Goal: Find contact information: Obtain details needed to contact an individual or organization

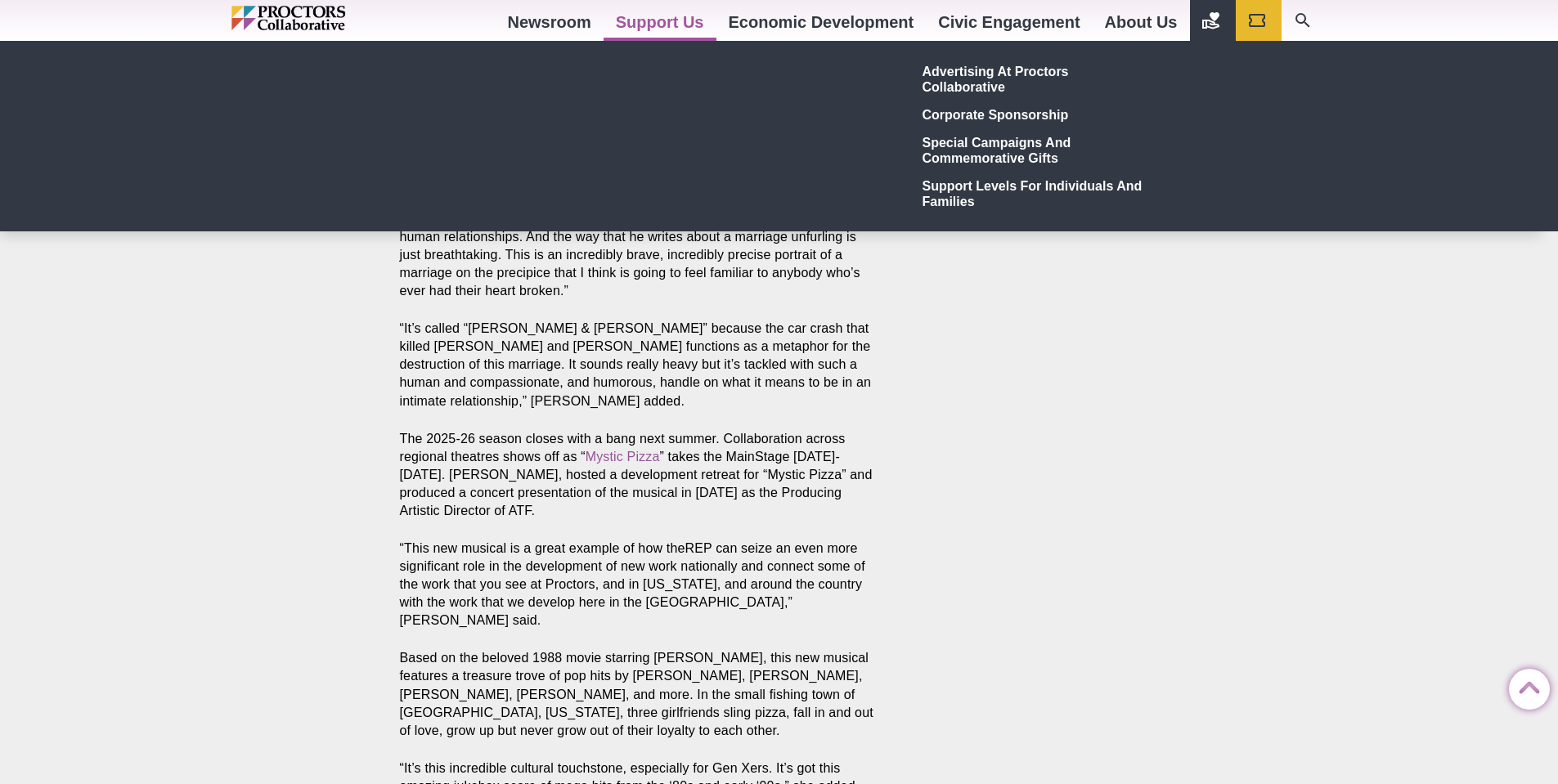
scroll to position [2781, 0]
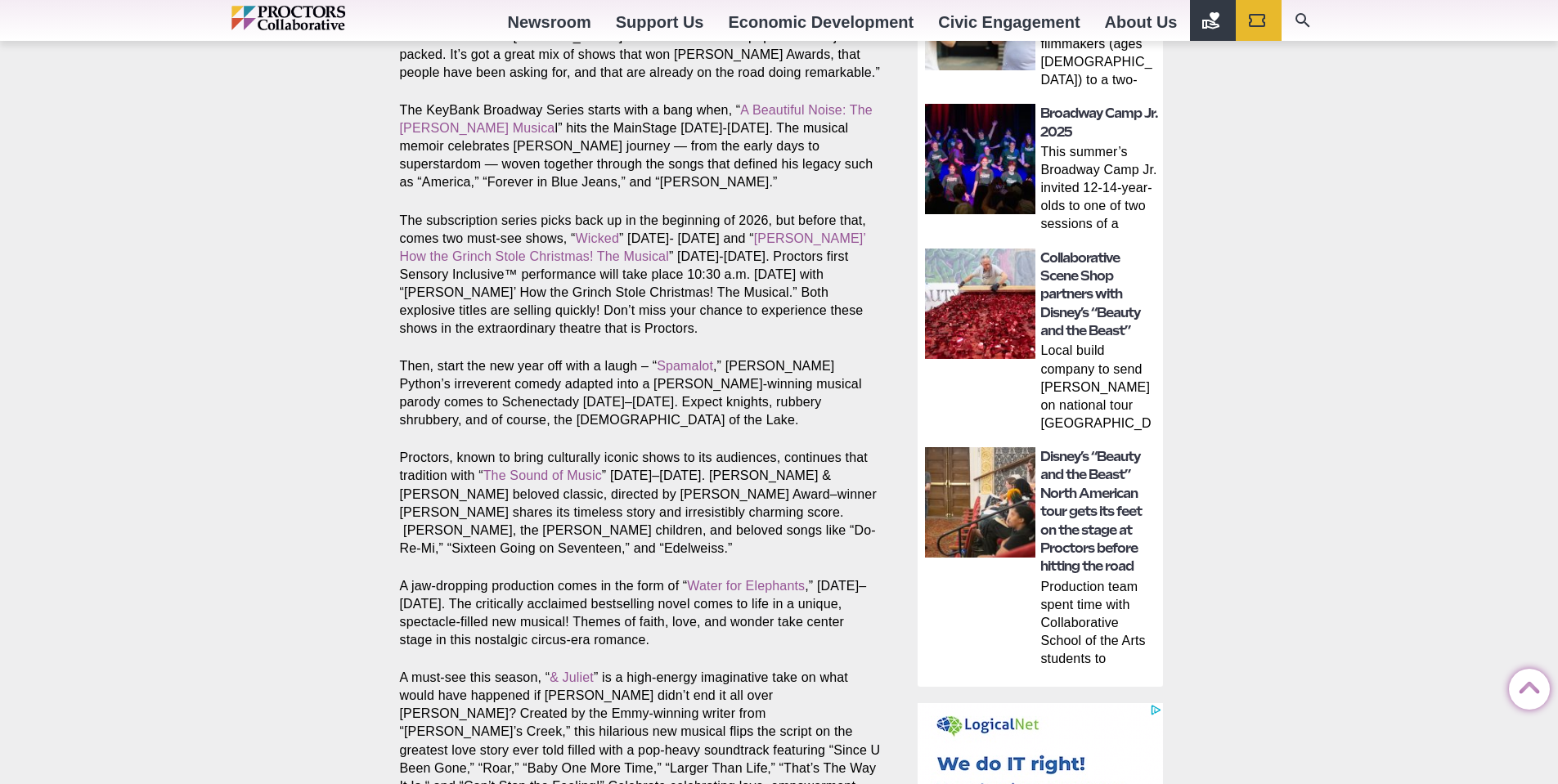
scroll to position [795, 0]
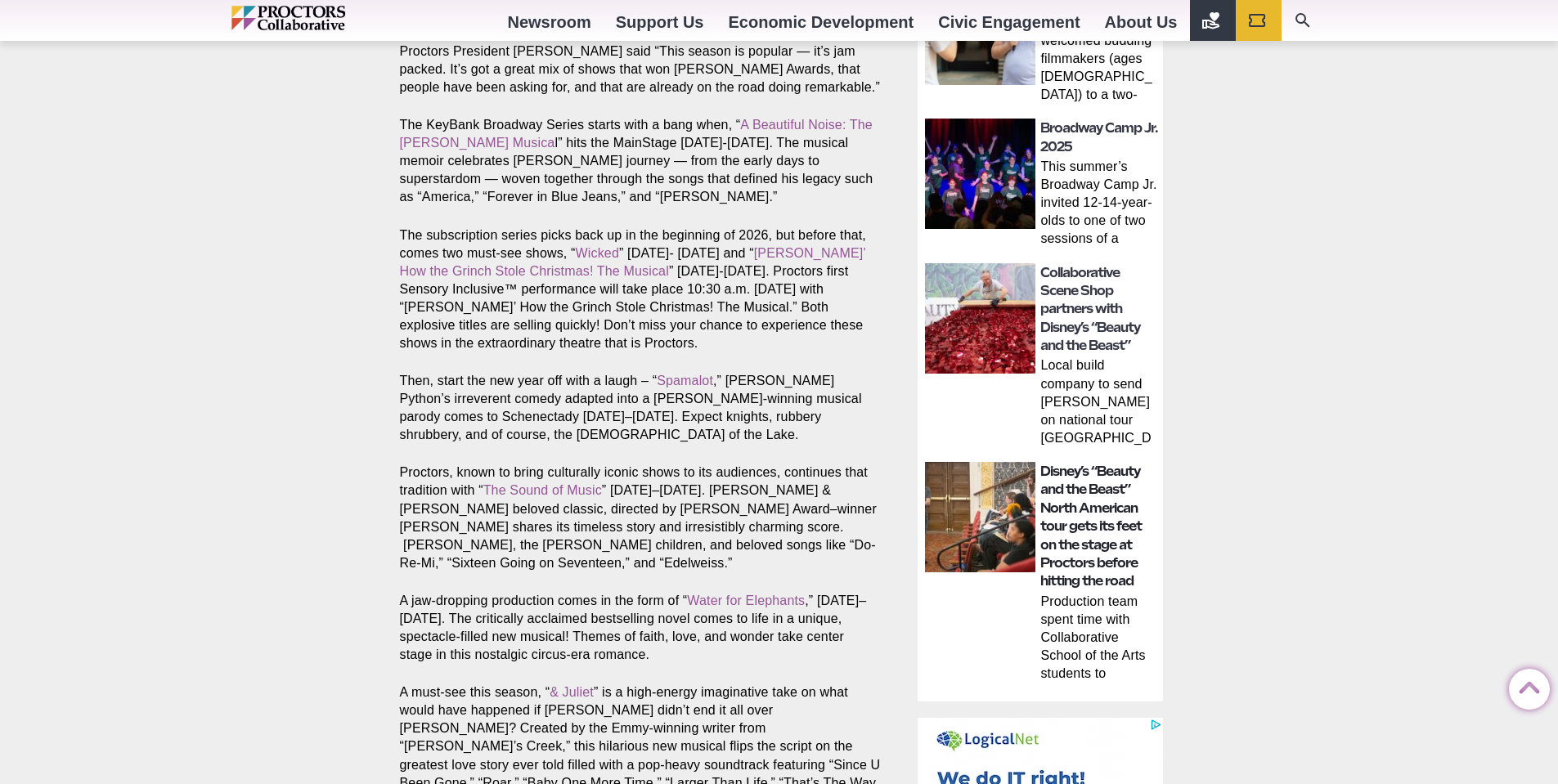
click at [1091, 518] on h2 "Disney’s “Beauty and the Beast” North American tour gets its feet on the stage …" at bounding box center [1099, 527] width 118 height 128
click at [980, 515] on img at bounding box center [980, 517] width 110 height 110
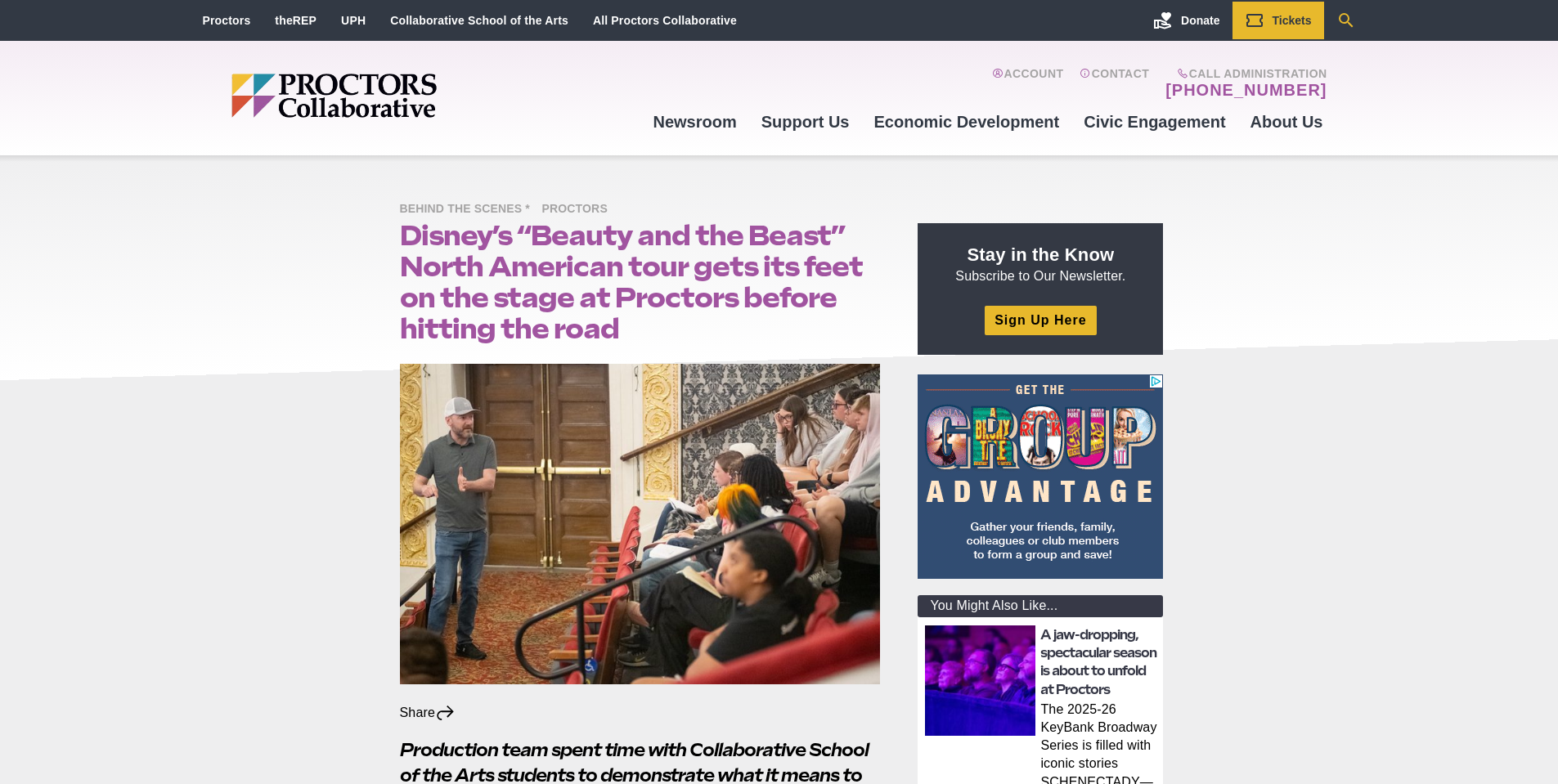
click at [1347, 18] on icon "Search" at bounding box center [1346, 20] width 20 height 20
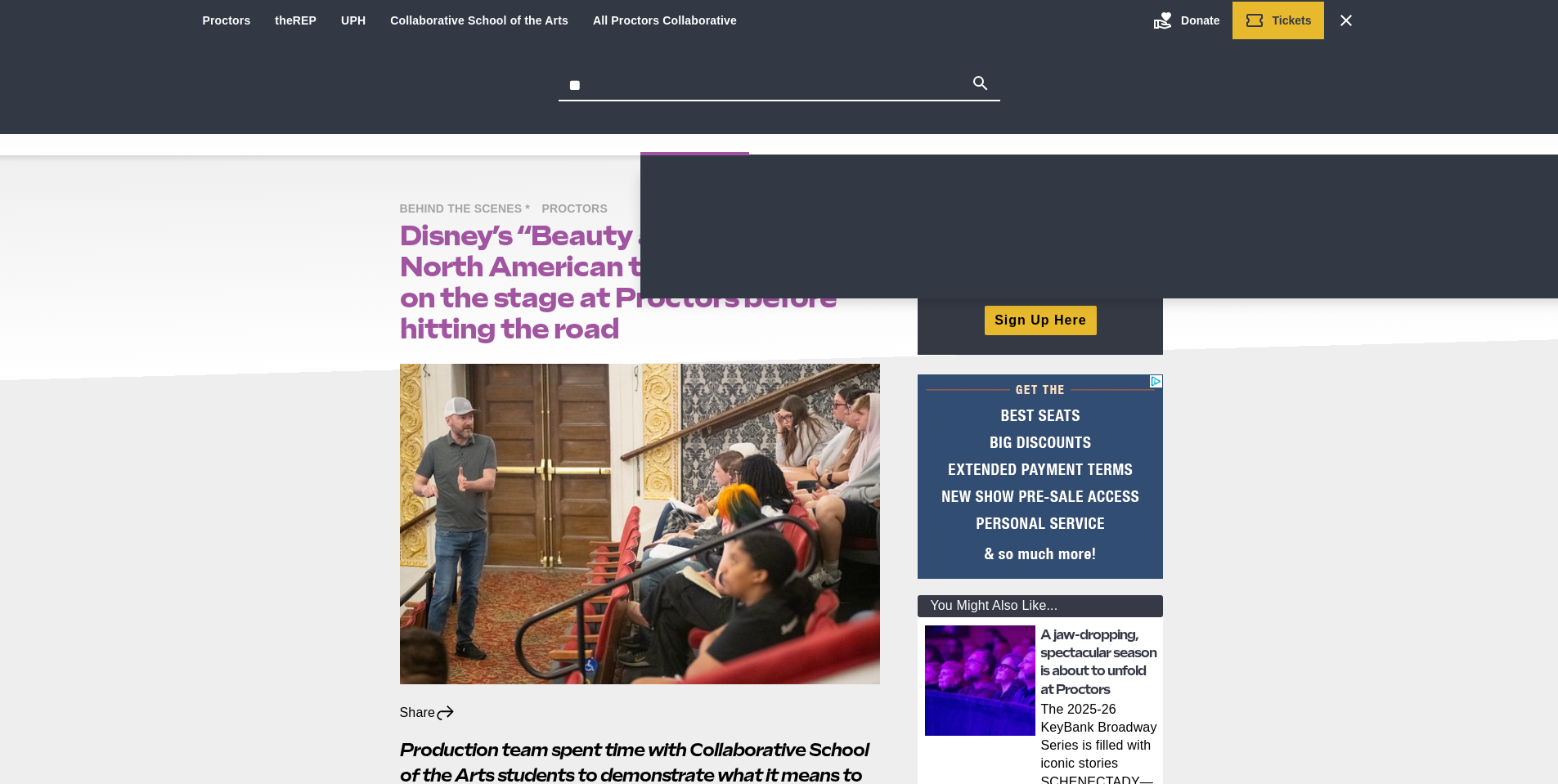
type input "**********"
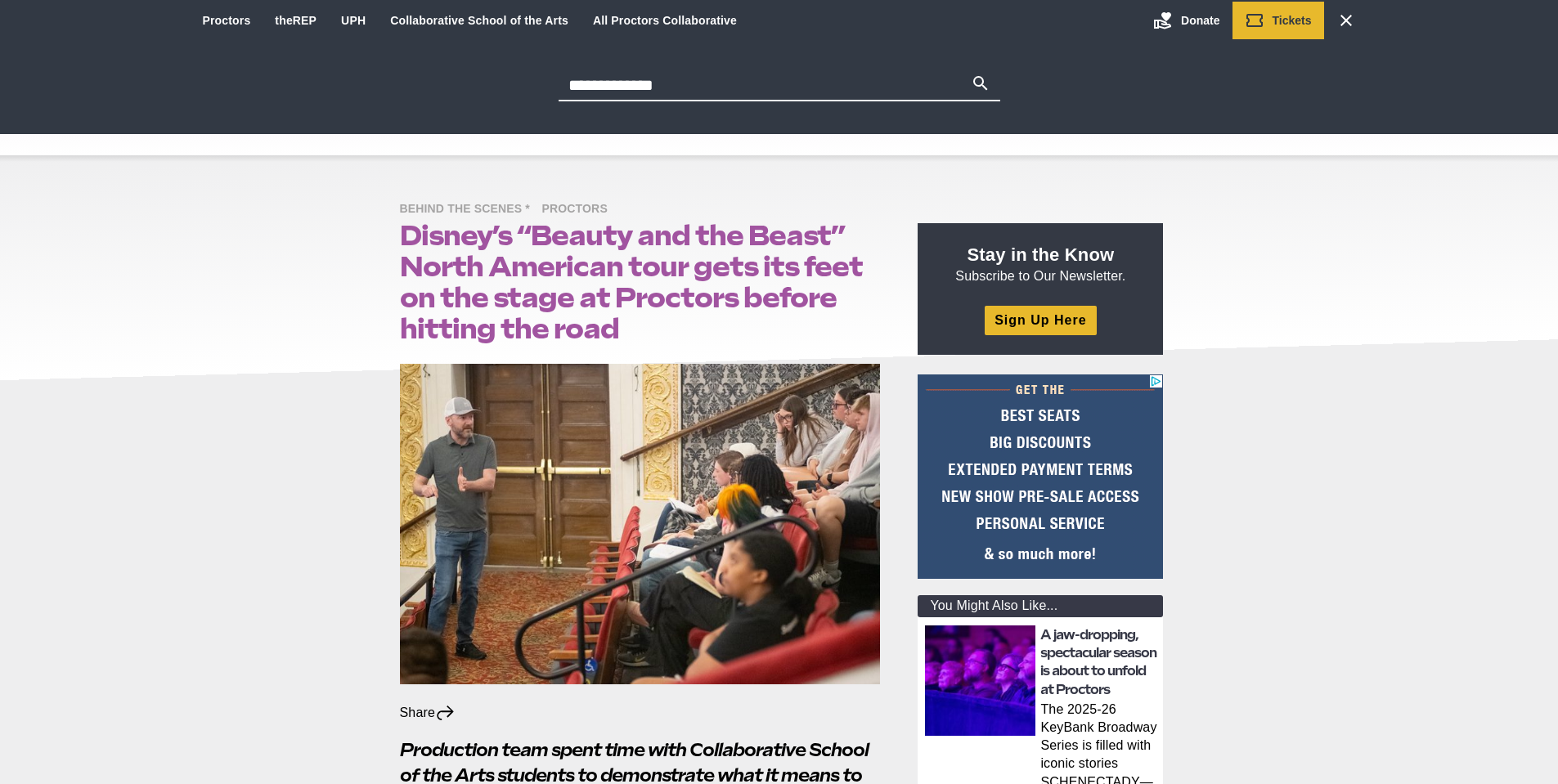
click at [971, 74] on button "Search" at bounding box center [980, 85] width 20 height 23
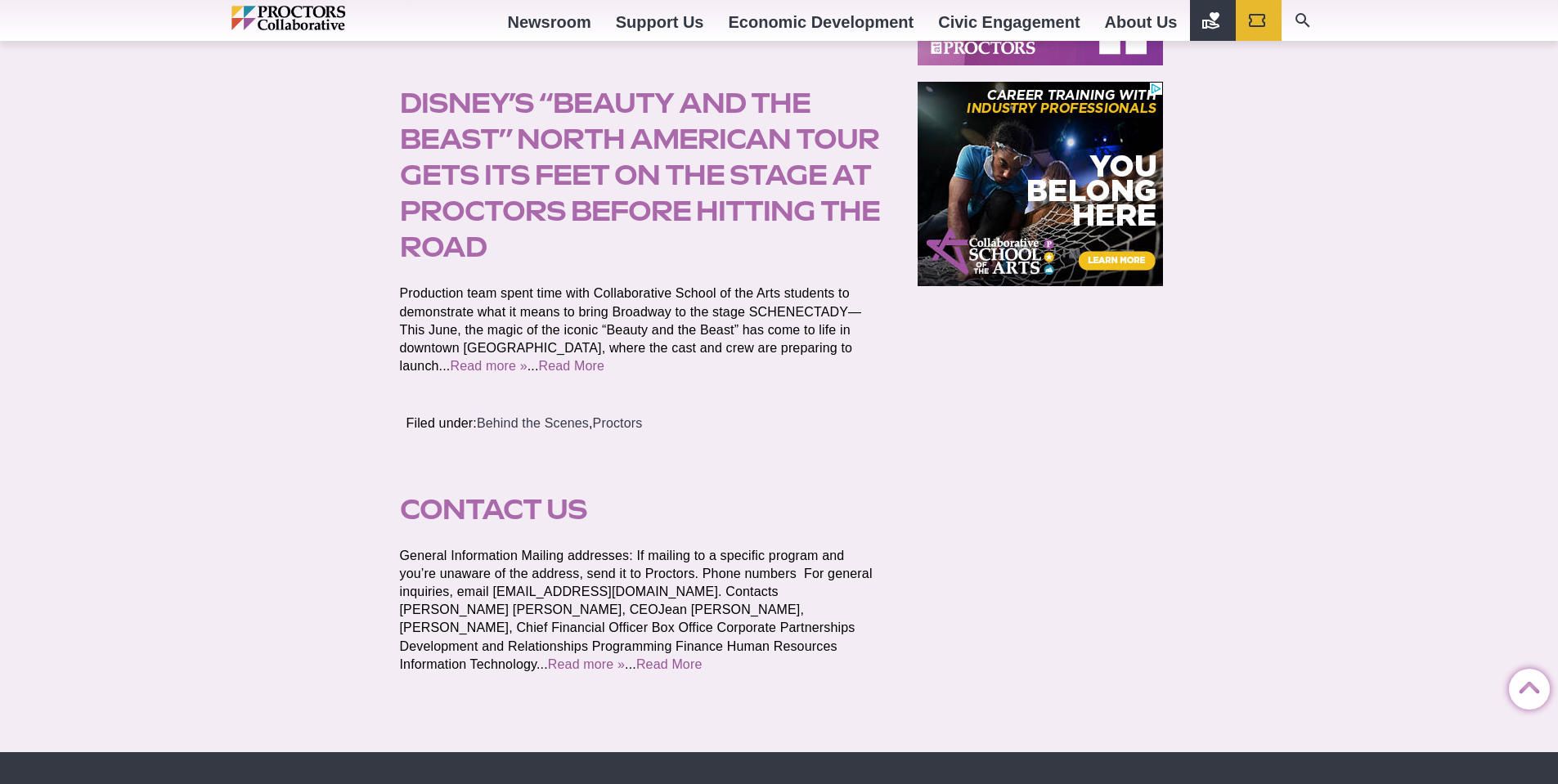
scroll to position [1019, 0]
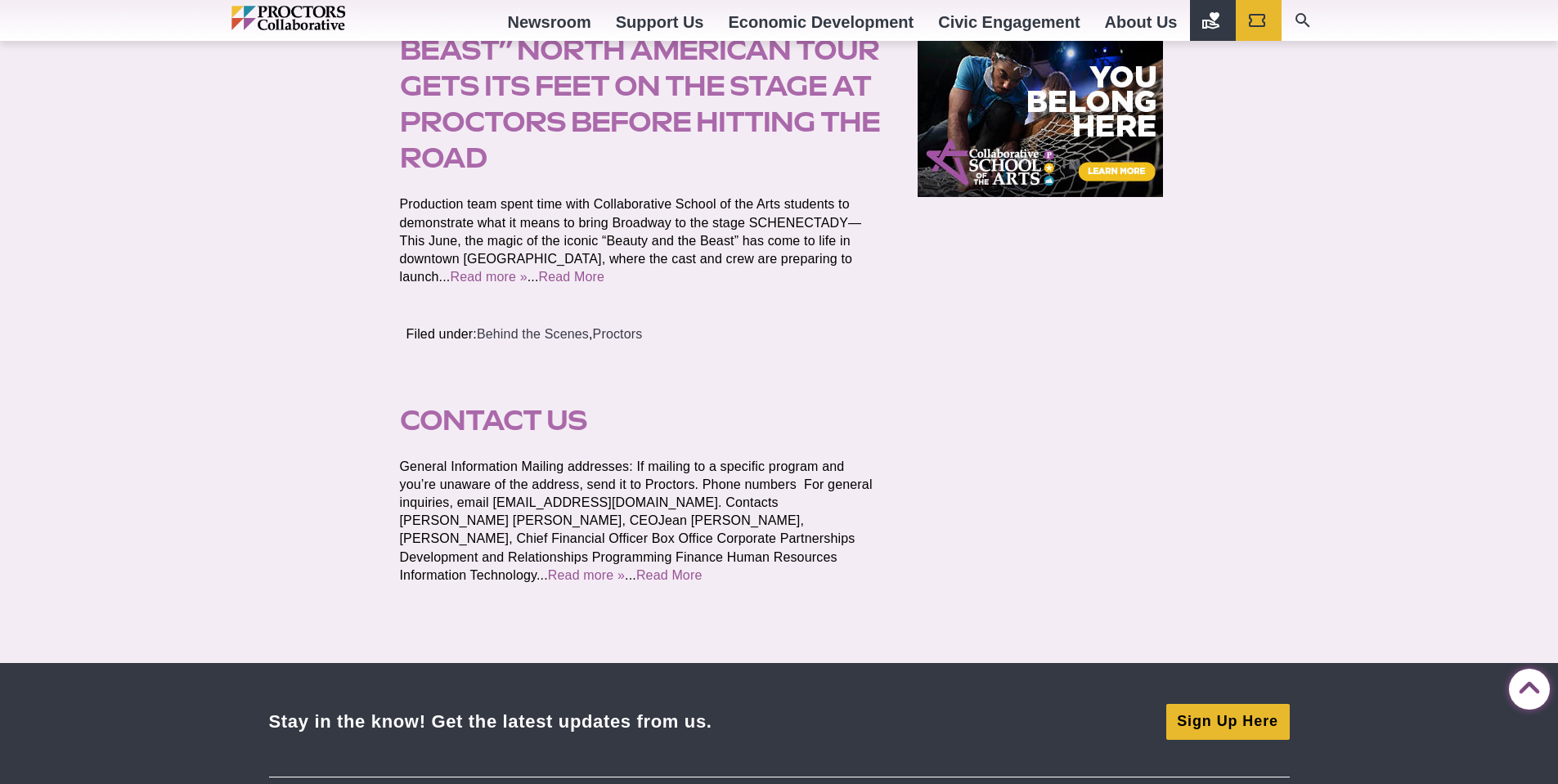
click at [551, 413] on link "Contact Us" at bounding box center [493, 420] width 187 height 33
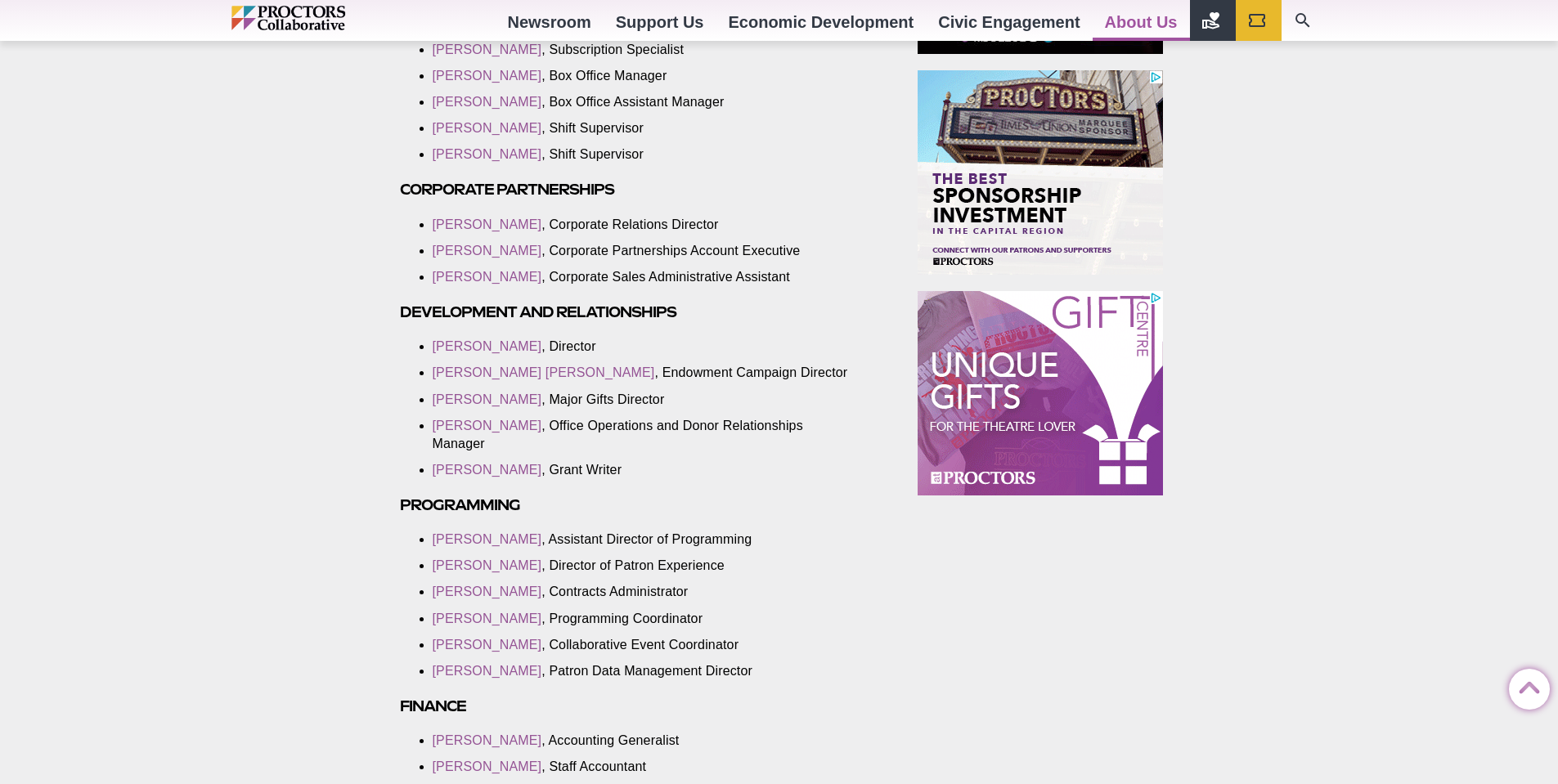
scroll to position [1108, 0]
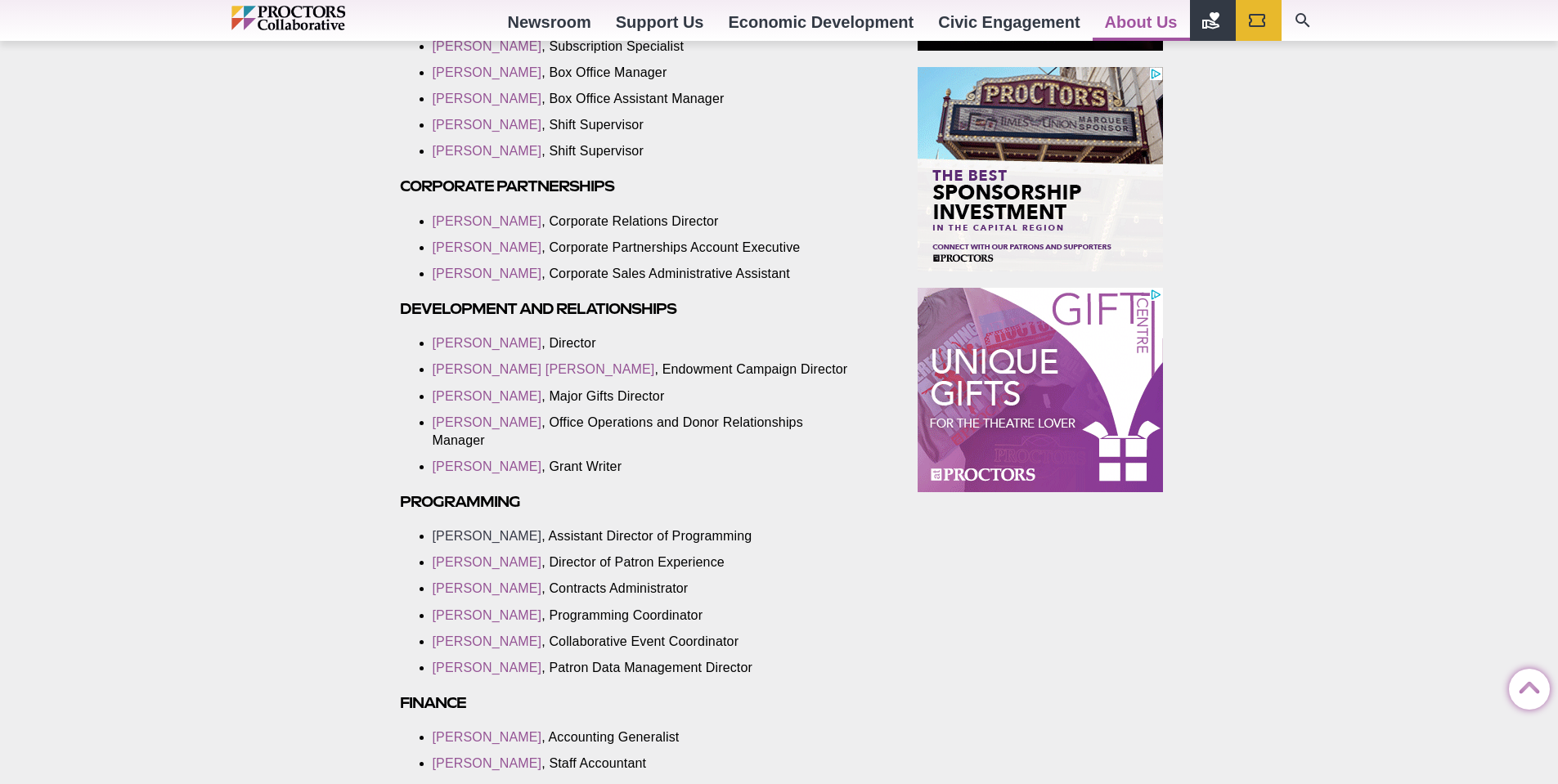
click at [502, 536] on link "[PERSON_NAME]" at bounding box center [487, 536] width 110 height 14
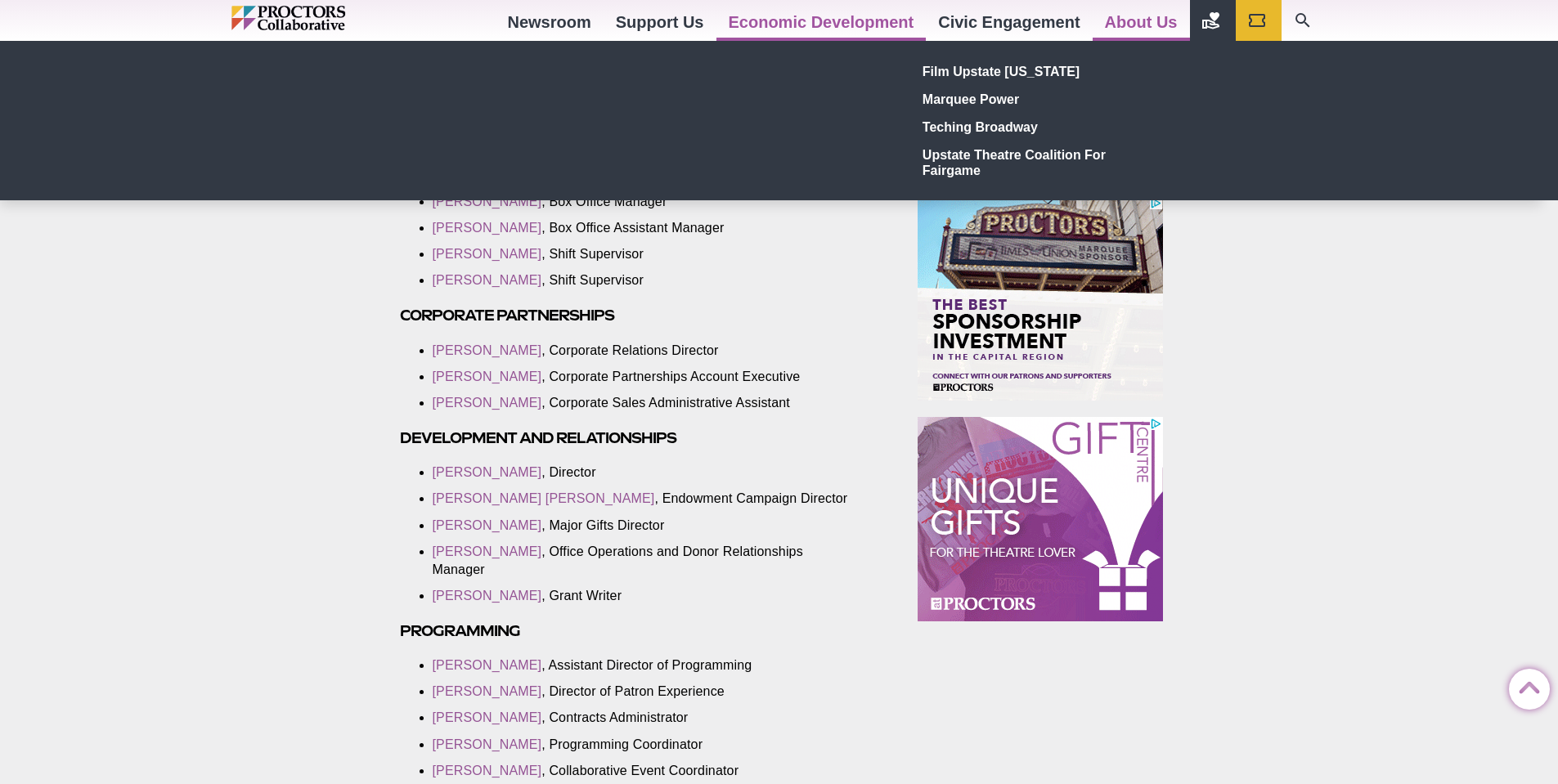
scroll to position [983, 0]
